Goal: Task Accomplishment & Management: Manage account settings

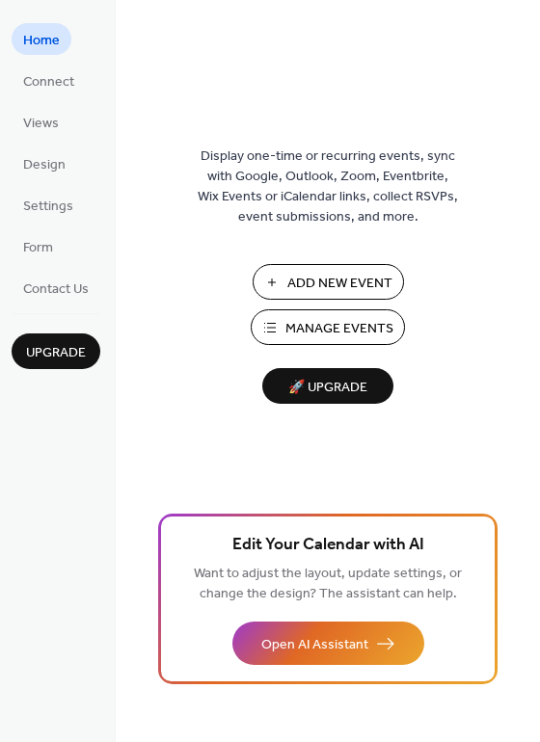
click at [335, 328] on span "Manage Events" at bounding box center [339, 329] width 108 height 20
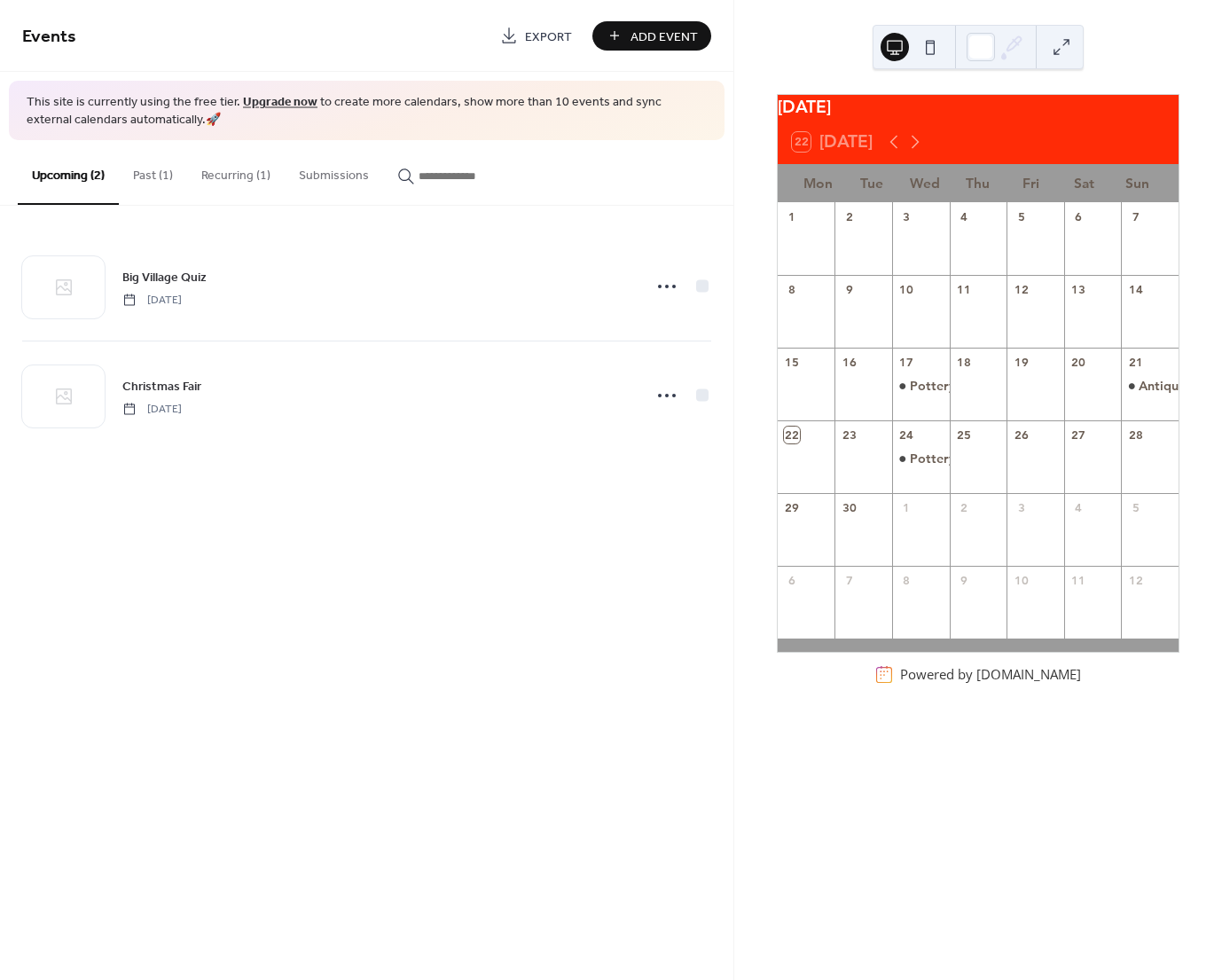
click at [161, 175] on button "Past (1)" at bounding box center [153, 171] width 68 height 63
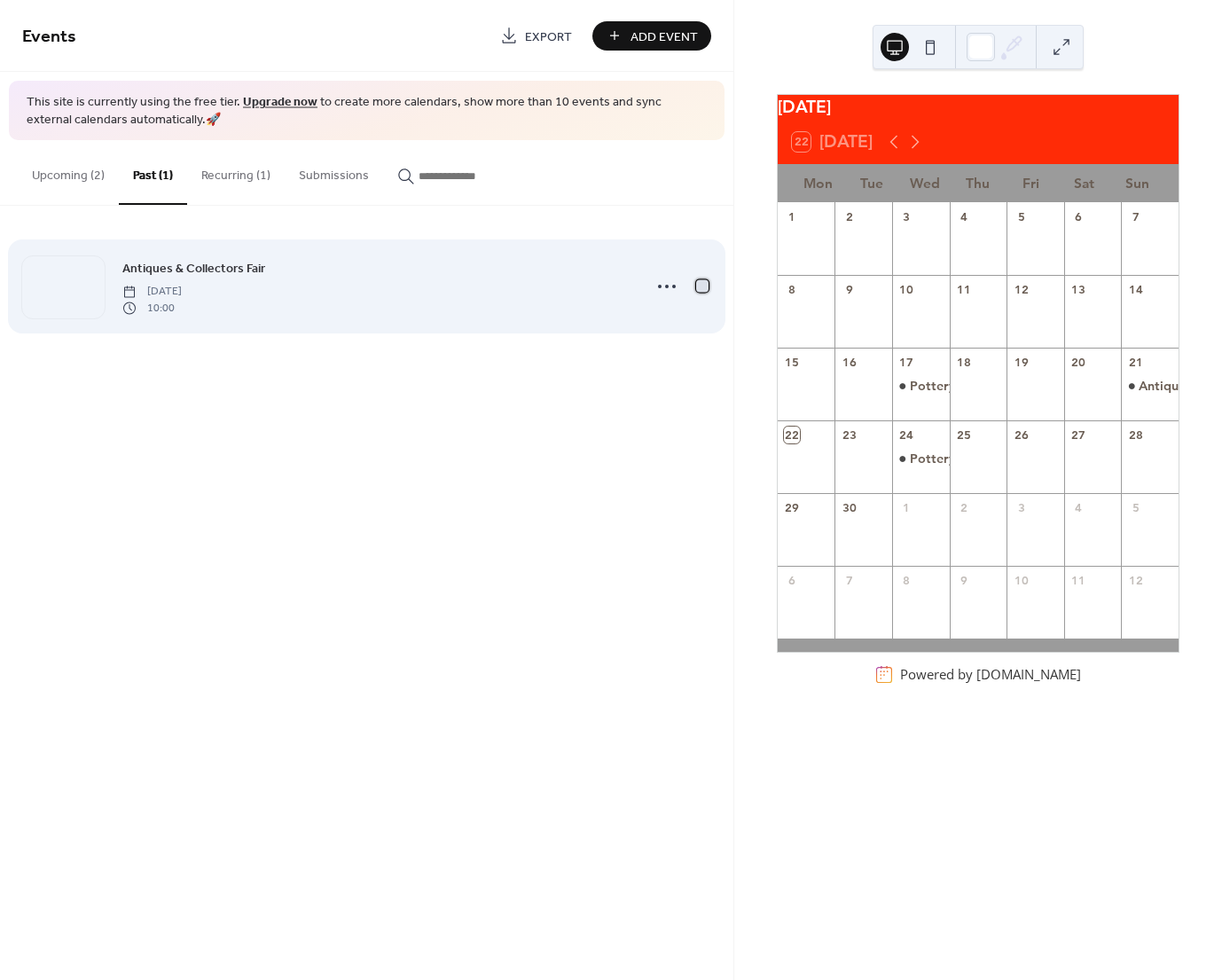
click at [704, 285] on div at bounding box center [702, 286] width 12 height 12
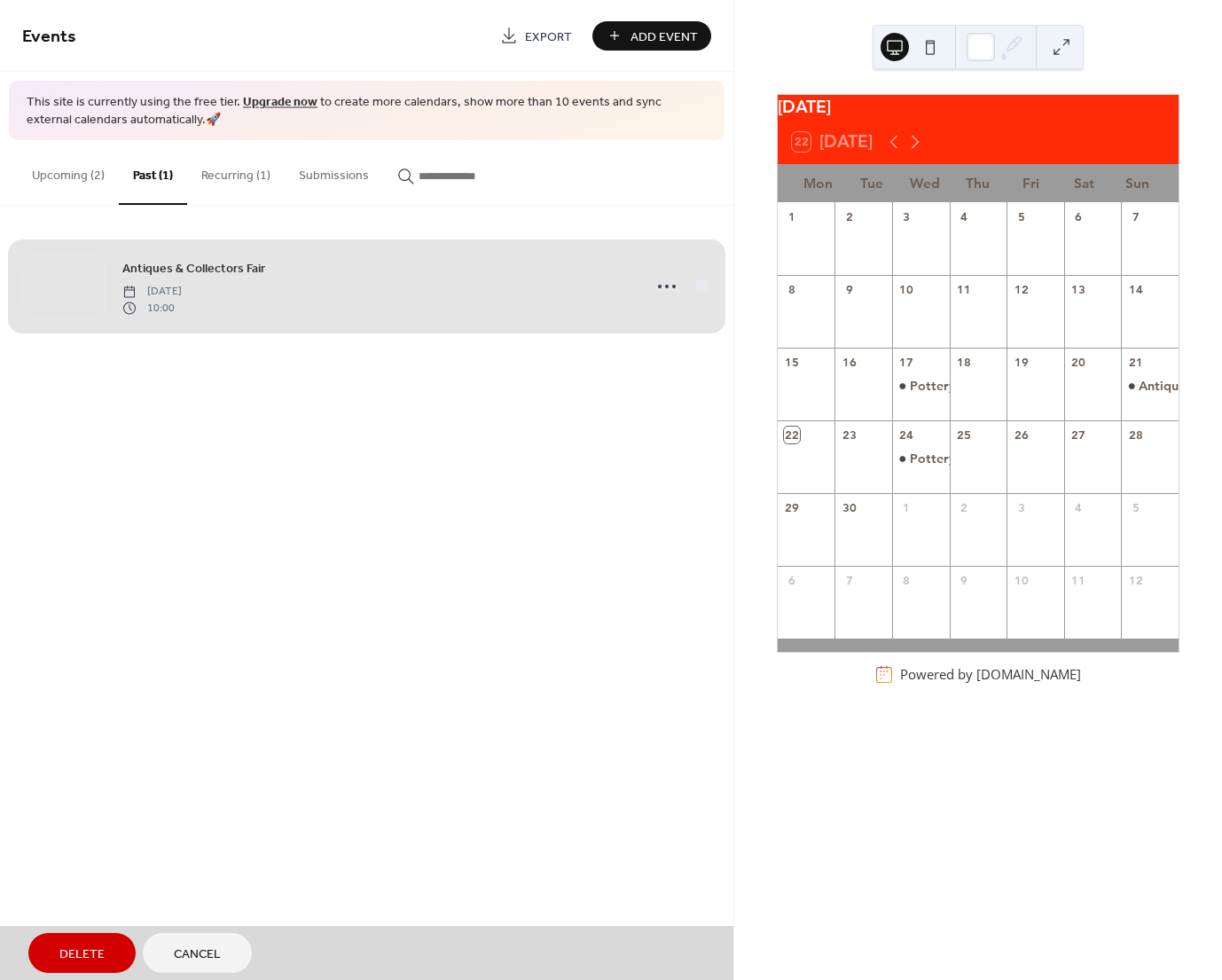
click at [98, 954] on span "Delete" at bounding box center [82, 955] width 45 height 18
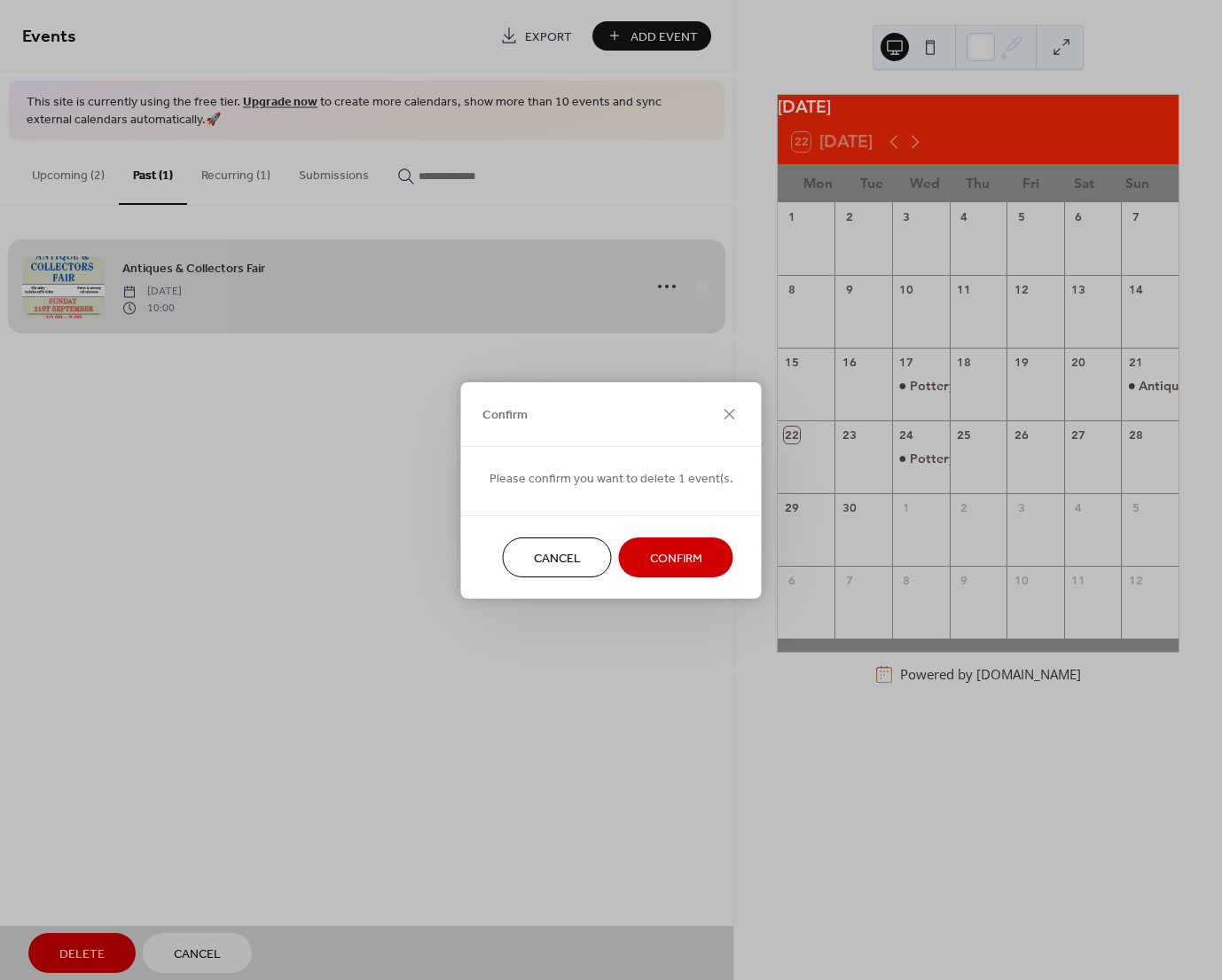
click at [685, 554] on span "Confirm" at bounding box center [676, 559] width 52 height 18
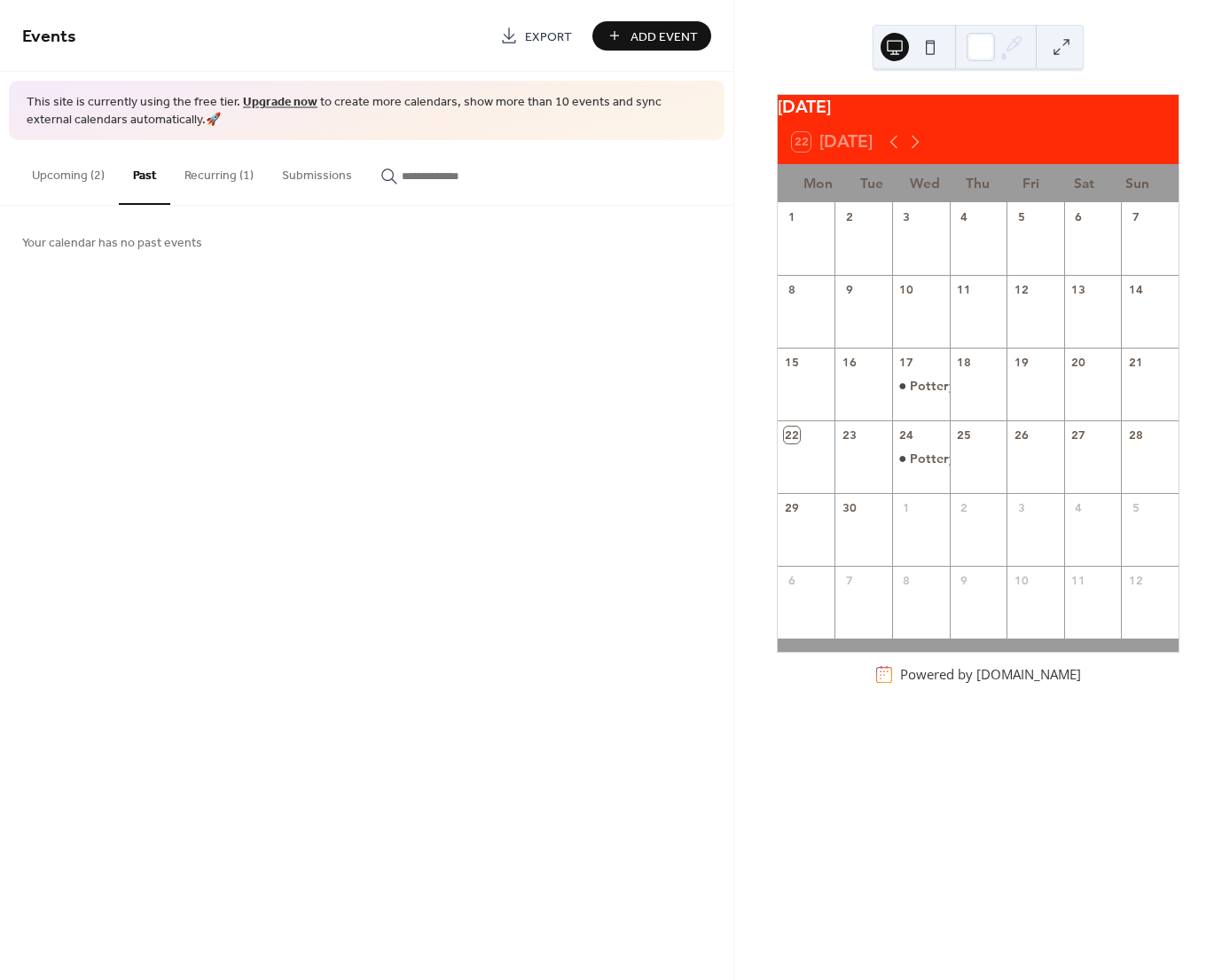
click at [209, 174] on button "Recurring (1)" at bounding box center [219, 171] width 98 height 63
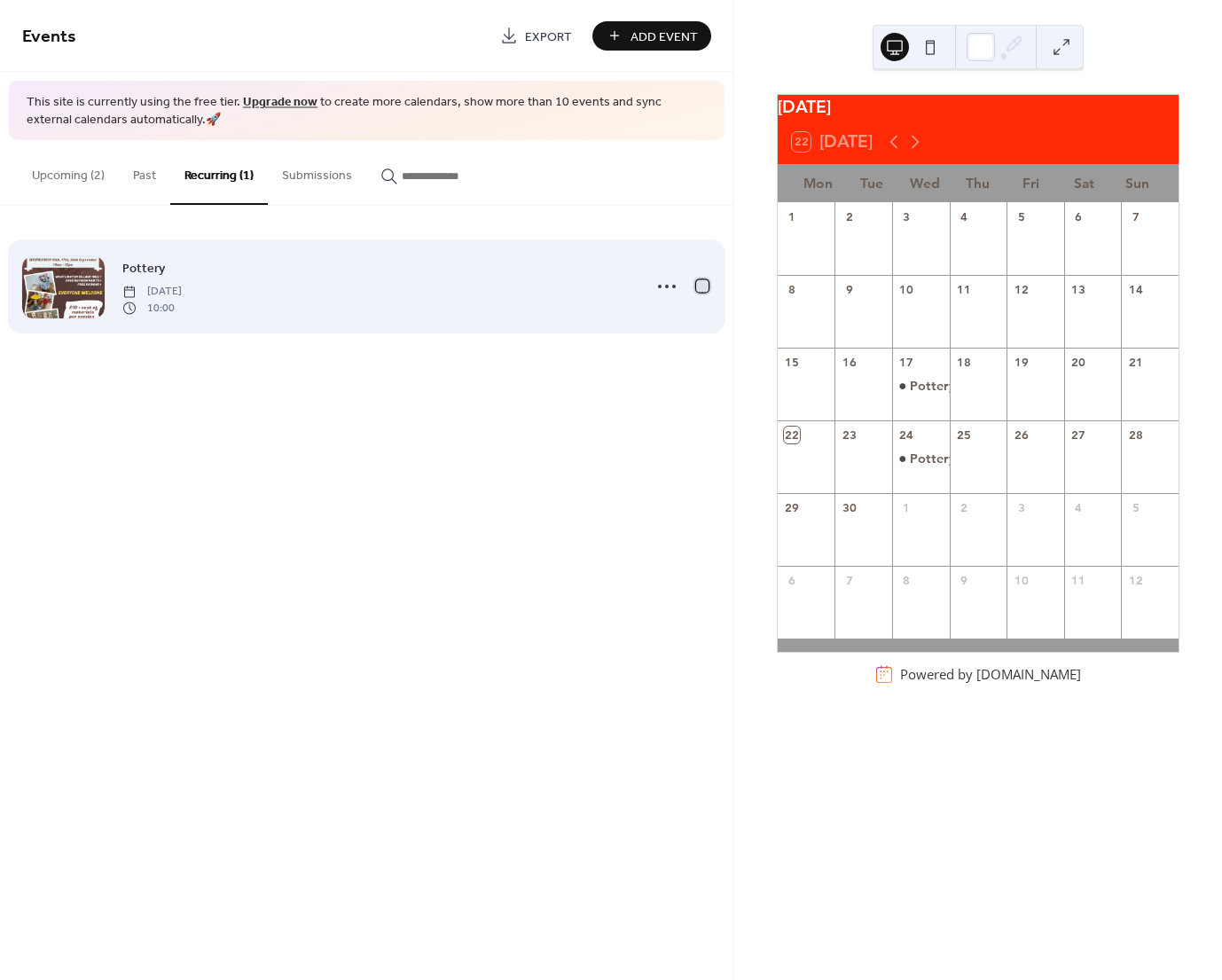
click at [702, 289] on div at bounding box center [702, 286] width 12 height 12
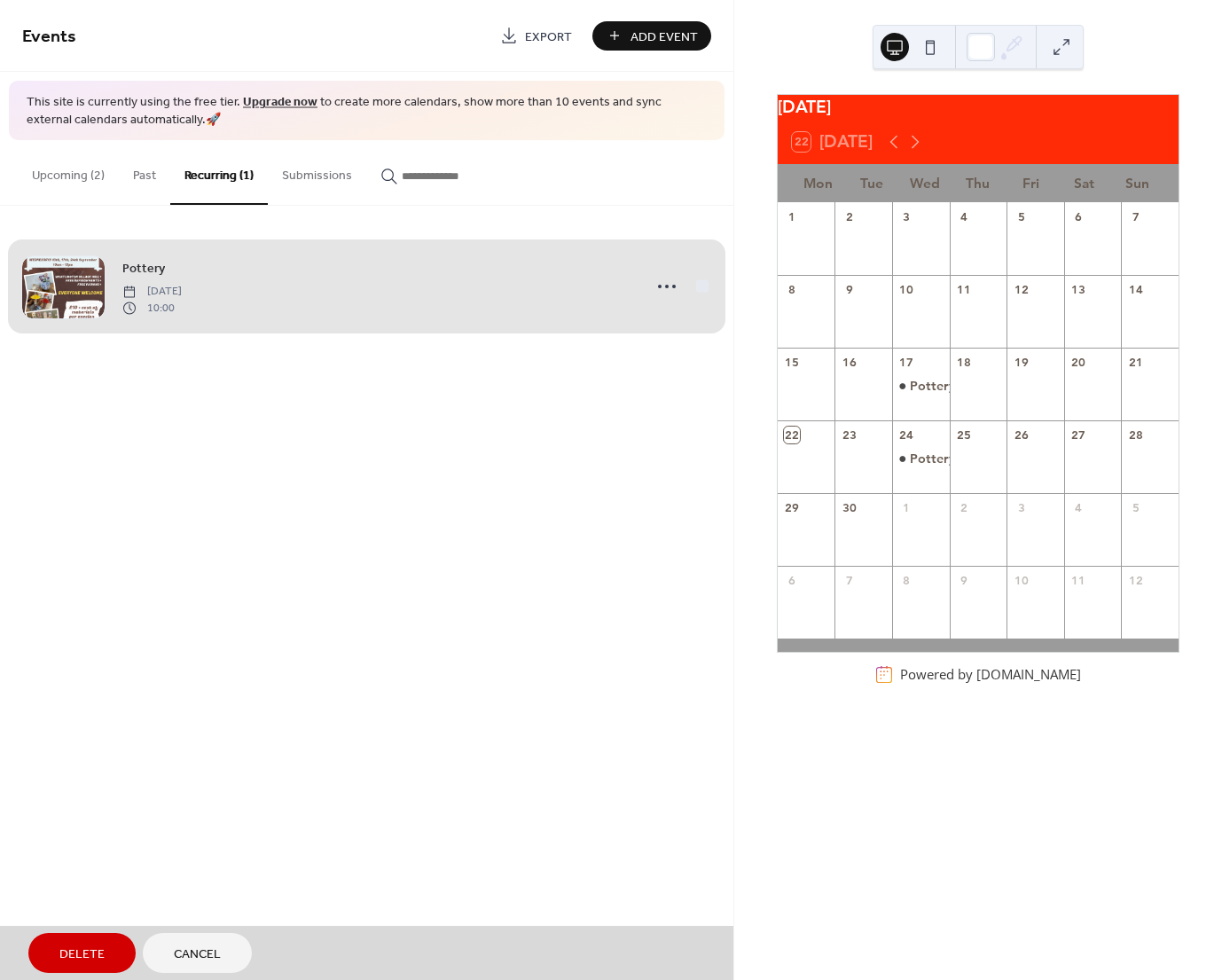
click at [702, 289] on div "Pottery Wednesday, September 17, 2025 10:00" at bounding box center [366, 287] width 689 height 109
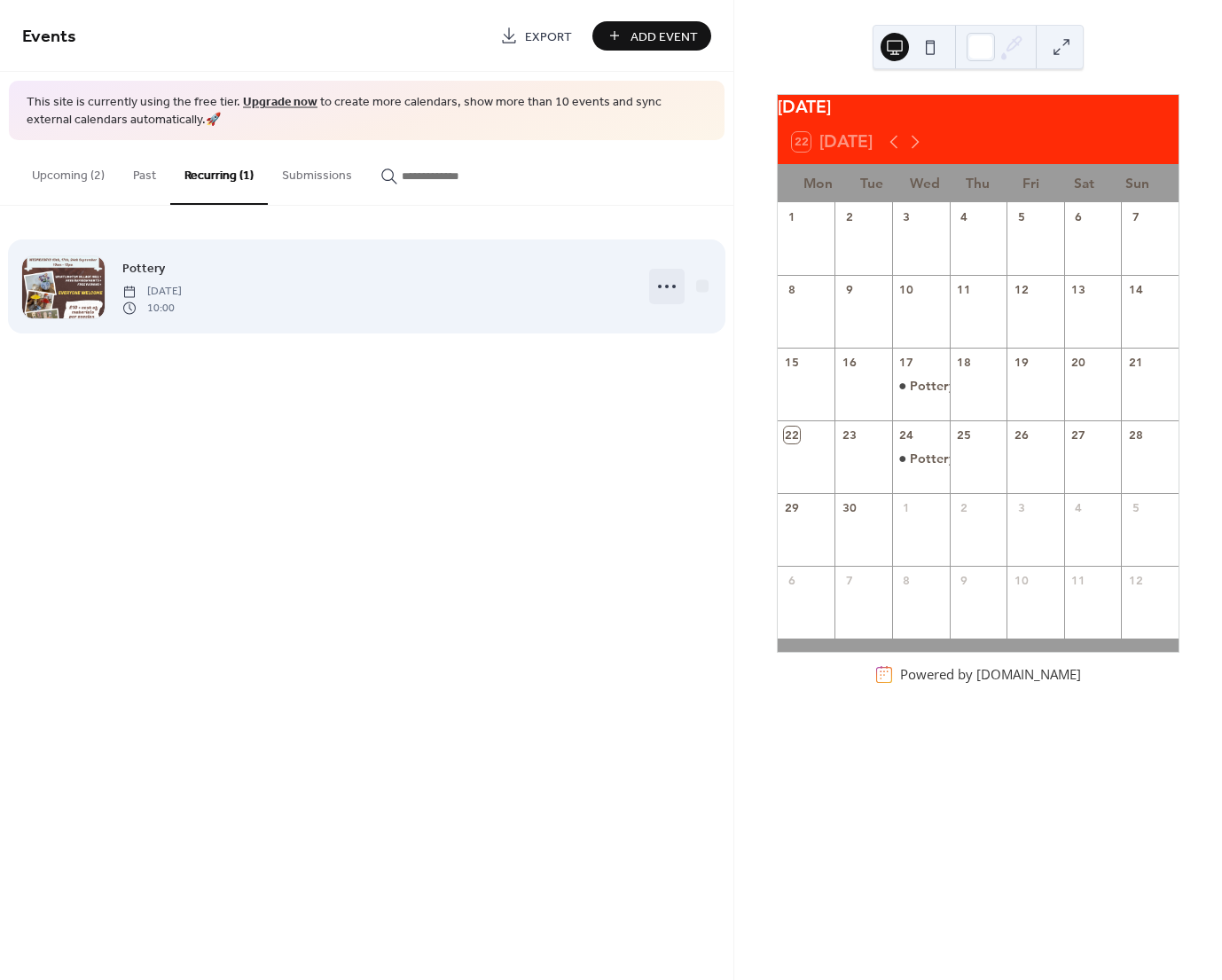
click at [668, 287] on icon at bounding box center [667, 286] width 29 height 29
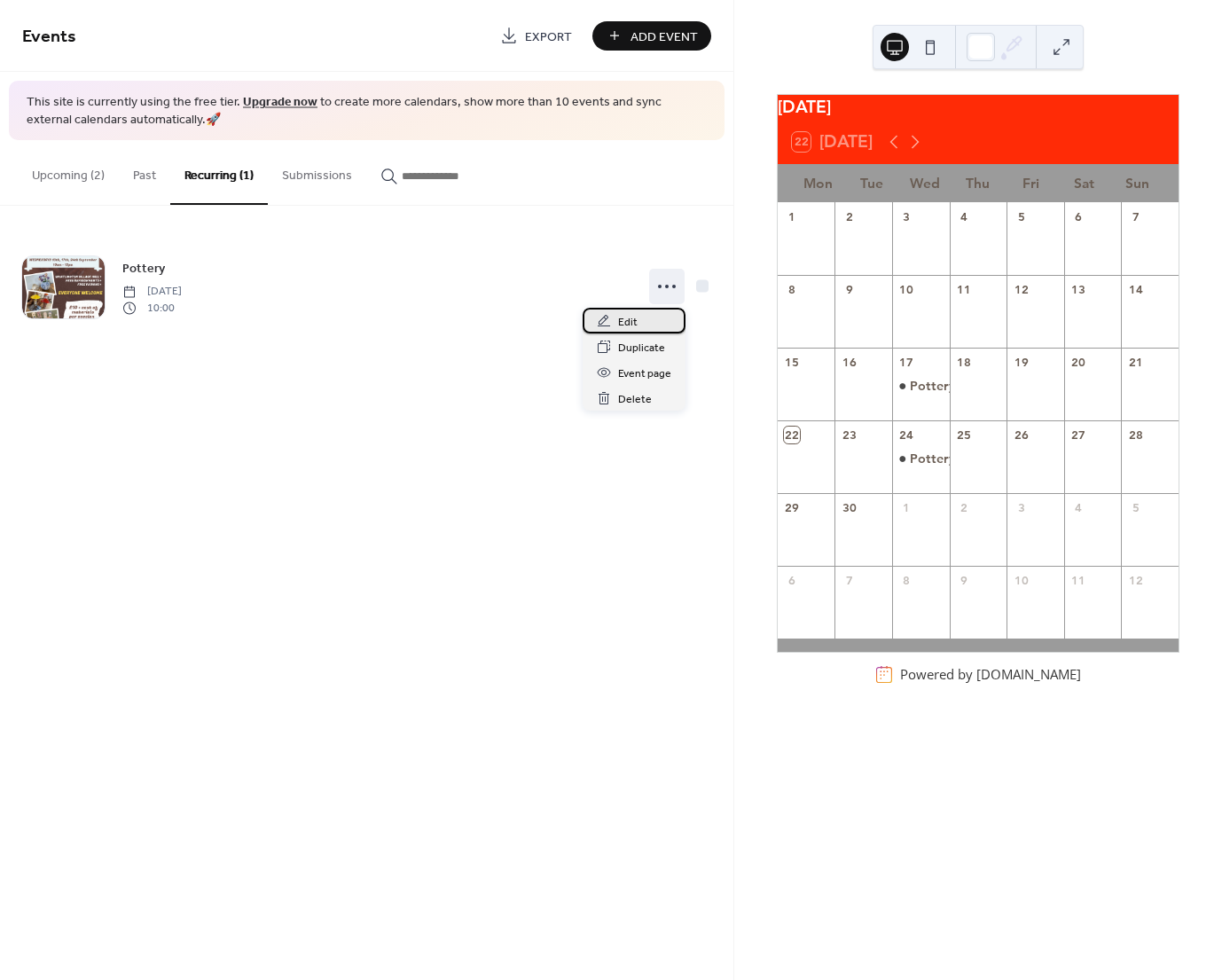
click at [640, 324] on div "Edit" at bounding box center [634, 321] width 103 height 26
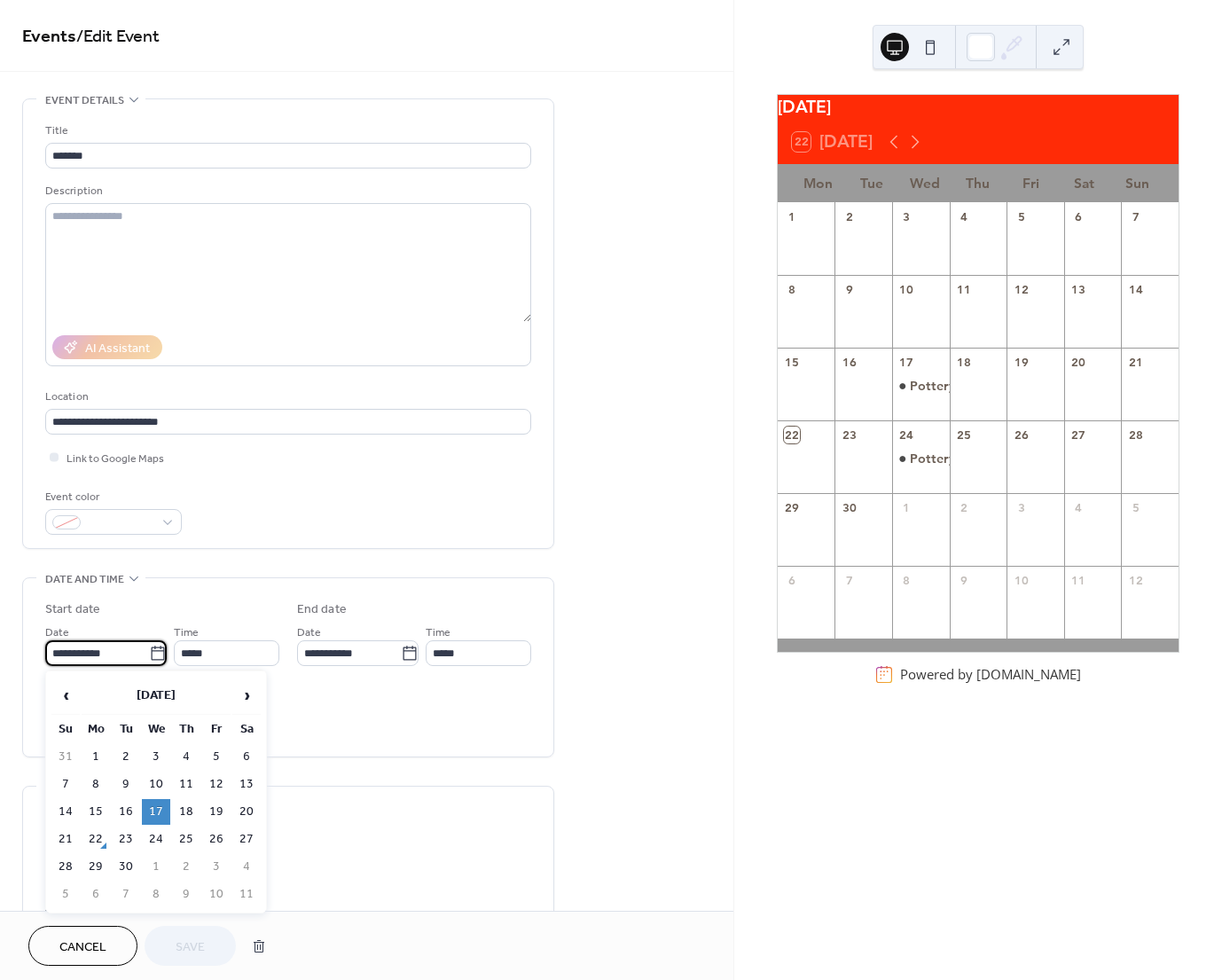
click at [108, 647] on input "**********" at bounding box center [97, 653] width 104 height 26
click at [157, 838] on td "24" at bounding box center [156, 840] width 29 height 26
type input "**********"
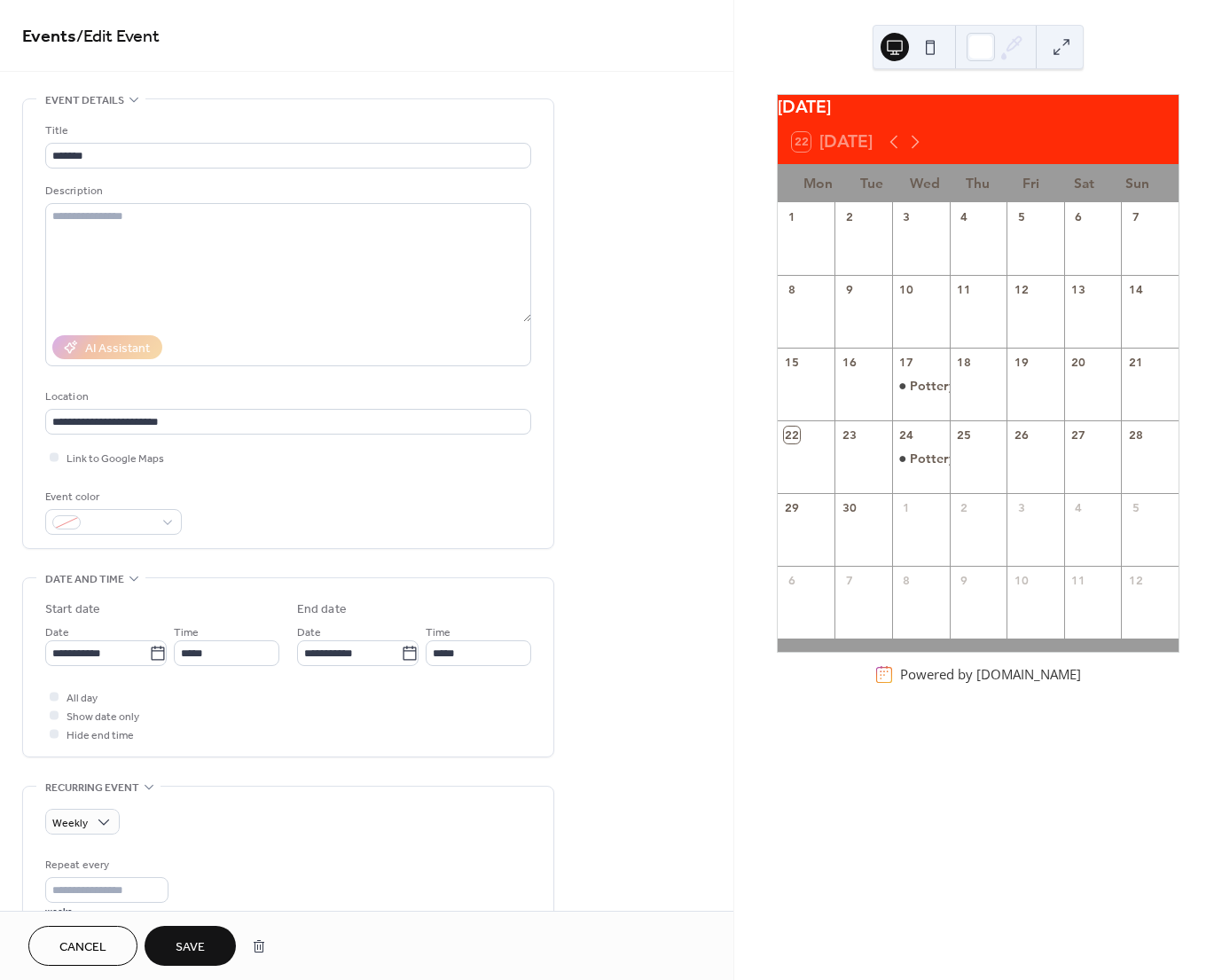
click at [187, 940] on span "Save" at bounding box center [190, 948] width 29 height 18
